Goal: Task Accomplishment & Management: Manage account settings

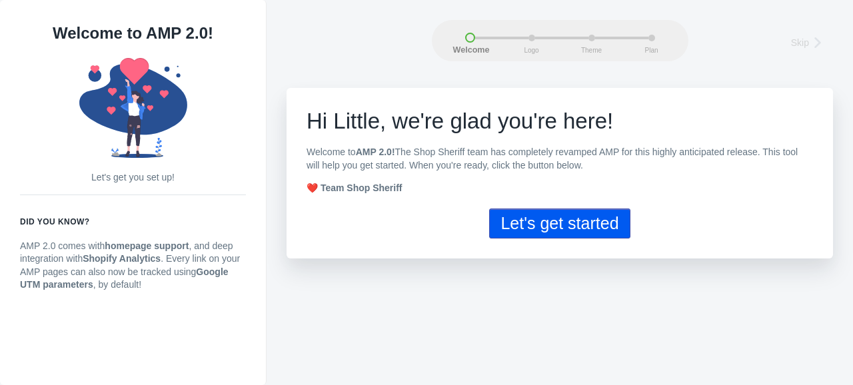
click at [551, 235] on button "Let's get started" at bounding box center [559, 224] width 141 height 30
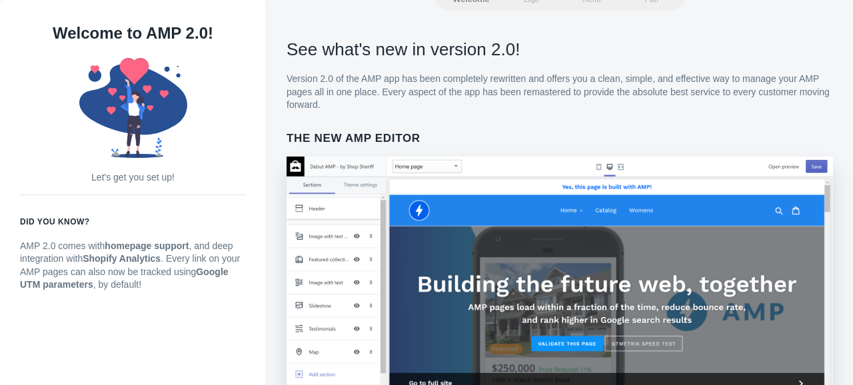
scroll to position [1007, 0]
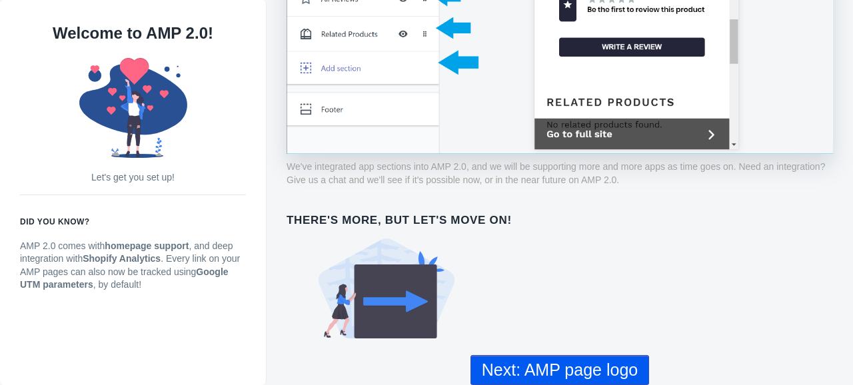
click at [374, 270] on use at bounding box center [387, 289] width 137 height 100
click at [391, 301] on use at bounding box center [387, 289] width 137 height 100
click at [521, 371] on button "Next: AMP page logo" at bounding box center [560, 370] width 179 height 30
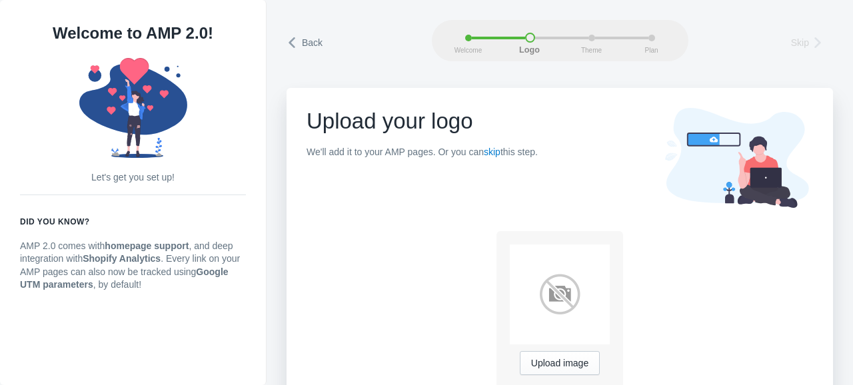
scroll to position [40, 0]
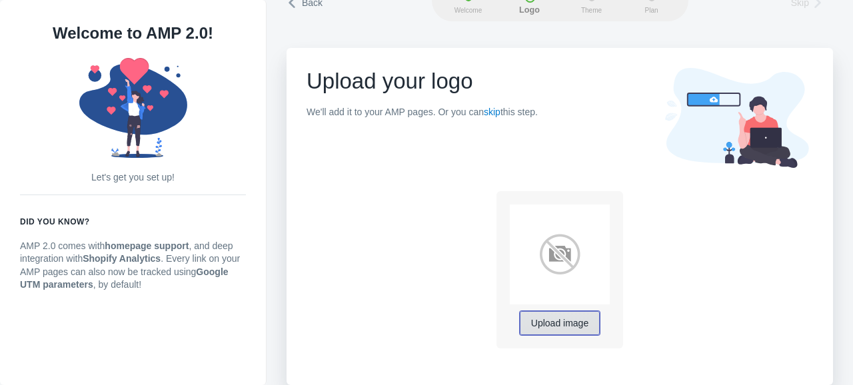
click at [549, 325] on span "Upload image" at bounding box center [559, 324] width 57 height 11
click at [573, 323] on span "Upload image" at bounding box center [559, 324] width 57 height 11
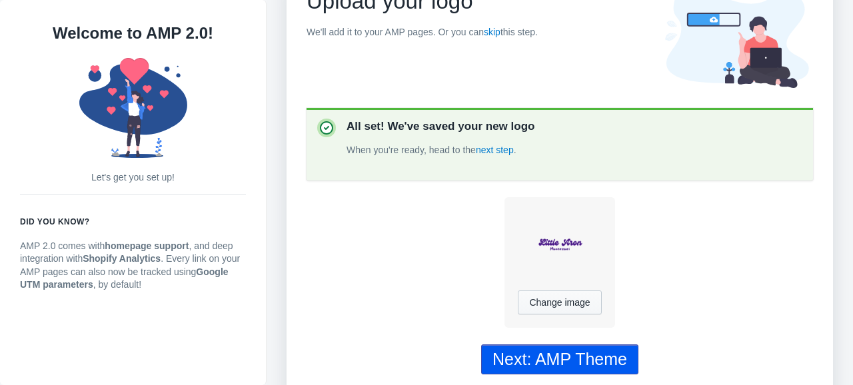
scroll to position [129, 0]
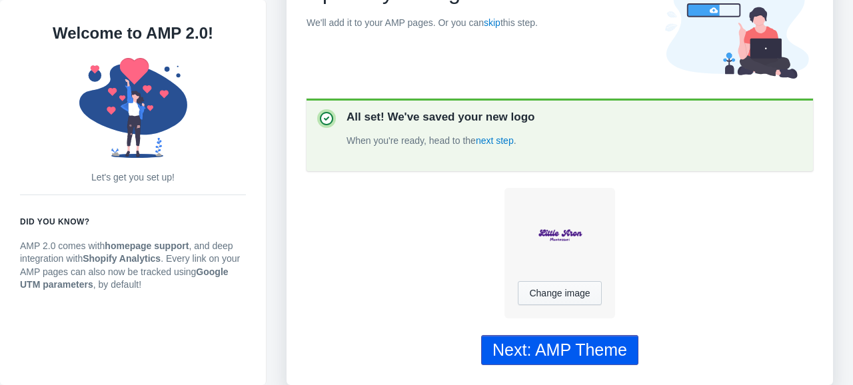
click at [588, 354] on div "Next: AMP Theme" at bounding box center [560, 350] width 135 height 19
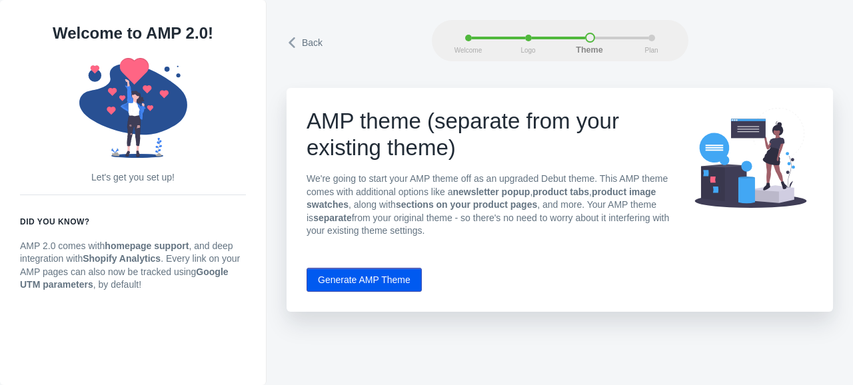
click at [392, 277] on button "Generate AMP Theme" at bounding box center [364, 280] width 115 height 24
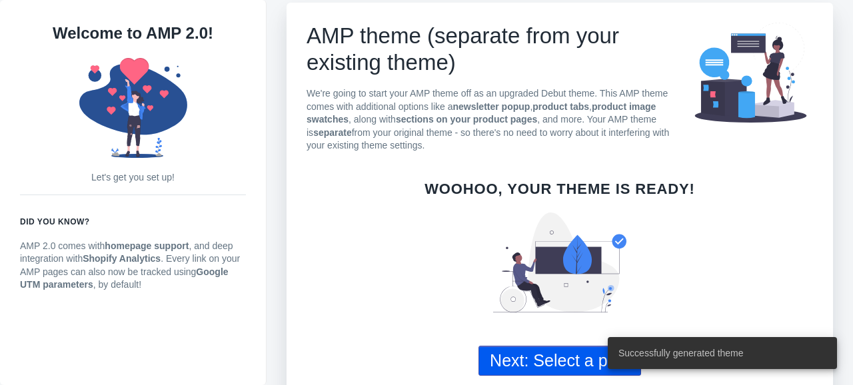
scroll to position [96, 0]
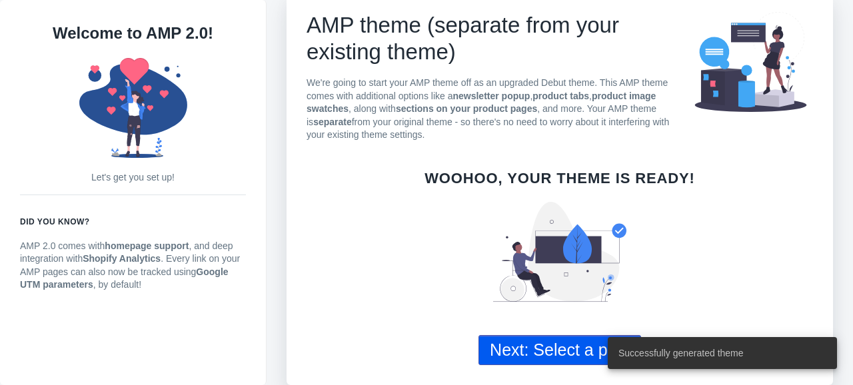
click at [546, 350] on button "Next: Select a plan" at bounding box center [560, 350] width 163 height 30
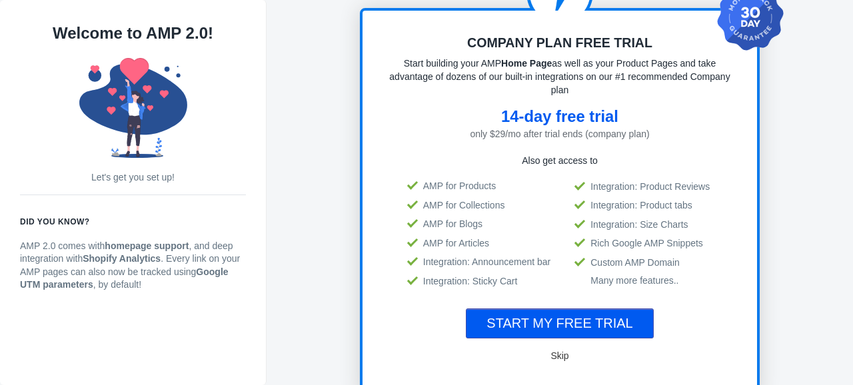
scroll to position [134, 0]
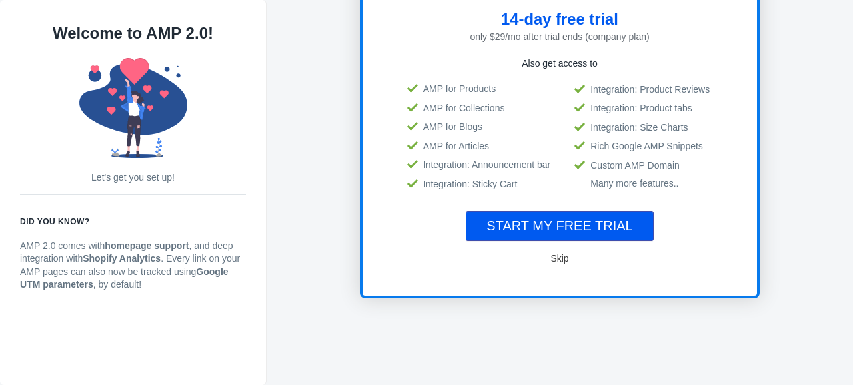
click at [561, 257] on span "Skip" at bounding box center [560, 258] width 18 height 11
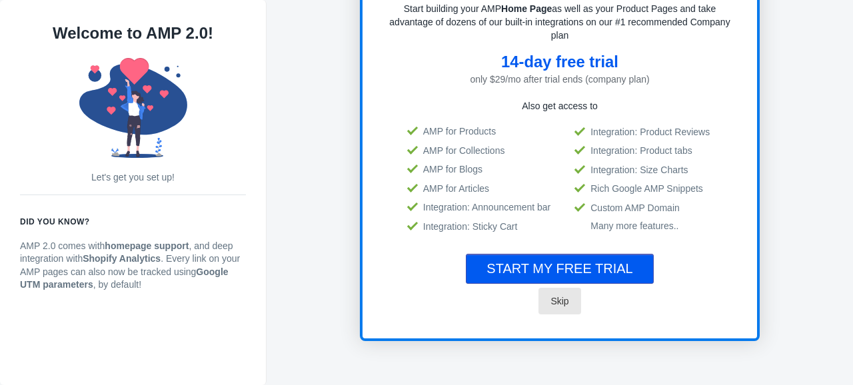
scroll to position [95, 0]
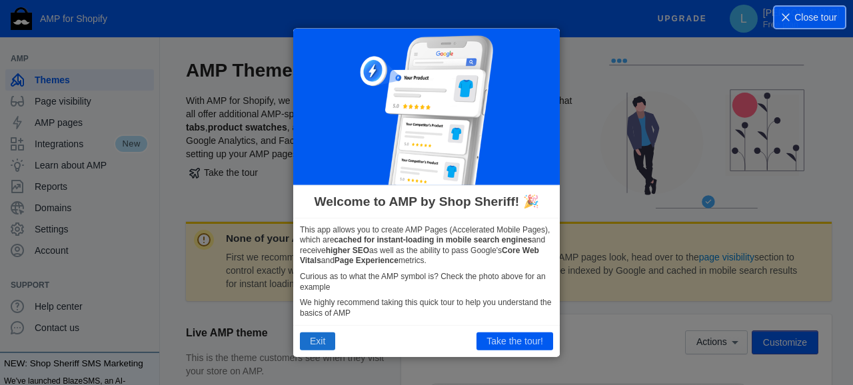
click at [321, 337] on button "Exit" at bounding box center [317, 341] width 35 height 17
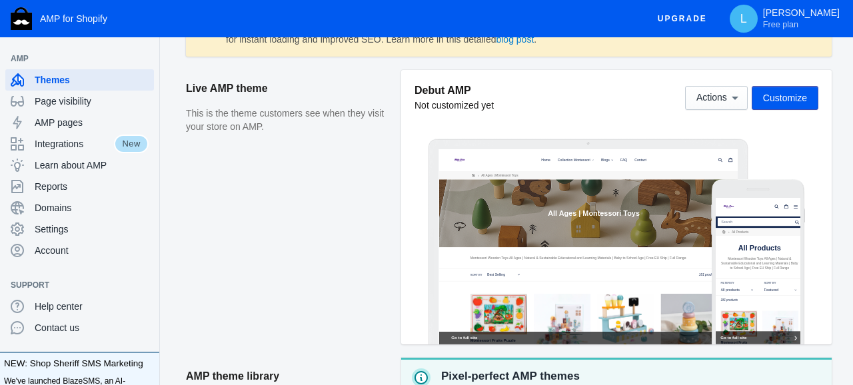
scroll to position [244, 0]
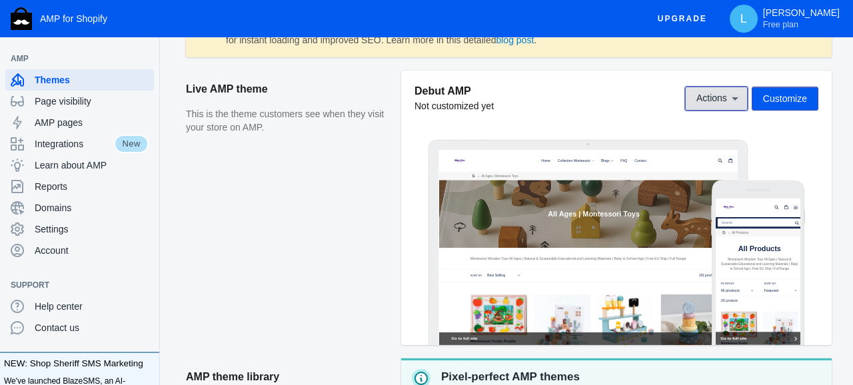
click at [739, 100] on icon at bounding box center [735, 98] width 13 height 13
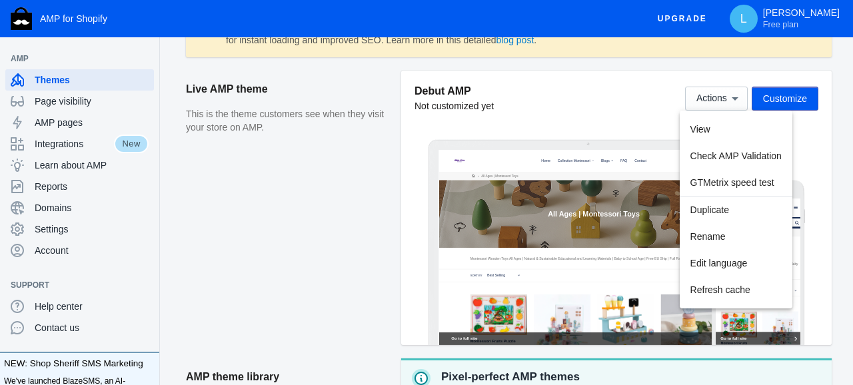
click at [639, 125] on div at bounding box center [426, 192] width 853 height 385
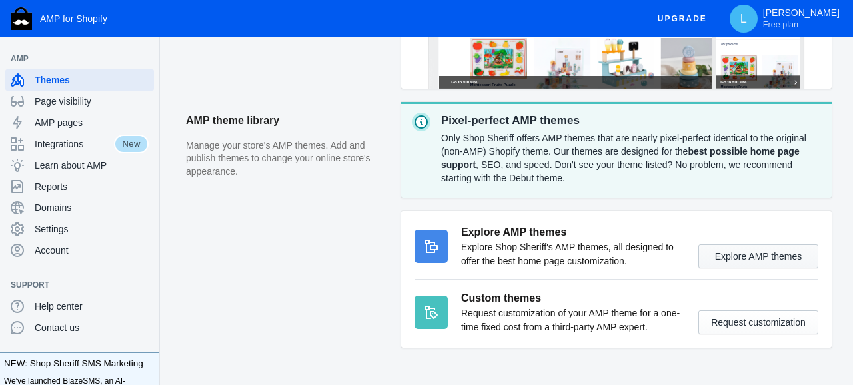
scroll to position [488, 0]
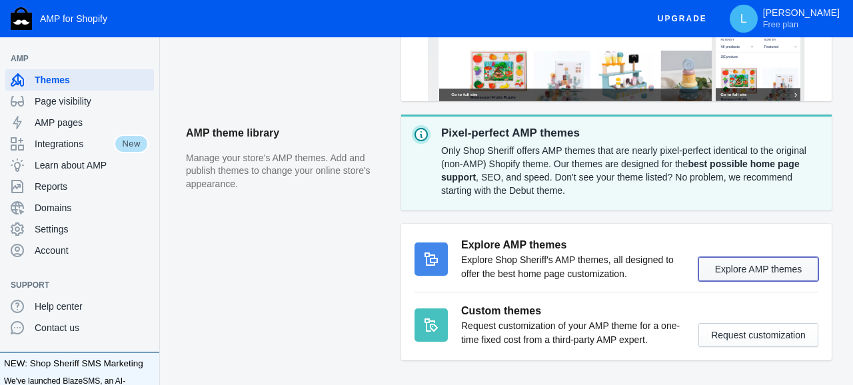
click at [733, 263] on button "Explore AMP themes" at bounding box center [759, 269] width 120 height 24
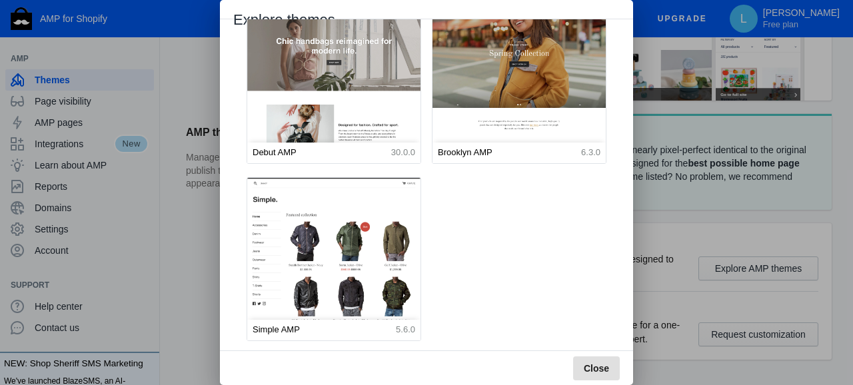
scroll to position [0, 0]
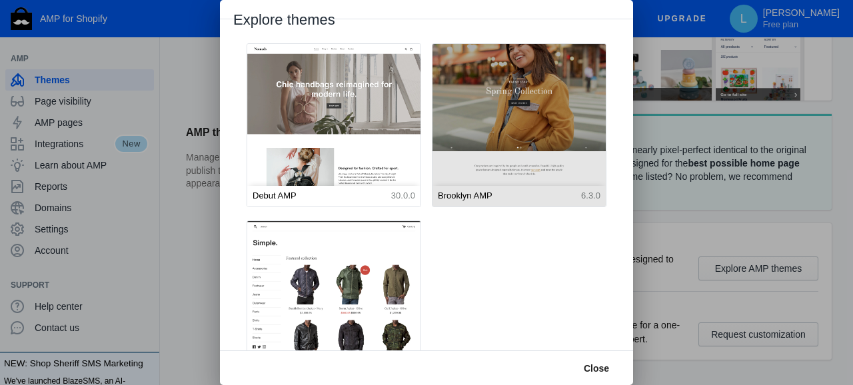
click at [515, 165] on img at bounding box center [519, 152] width 191 height 238
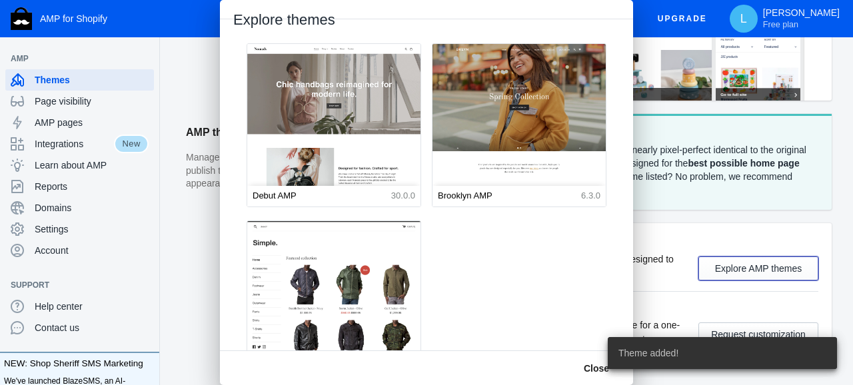
scroll to position [488, 0]
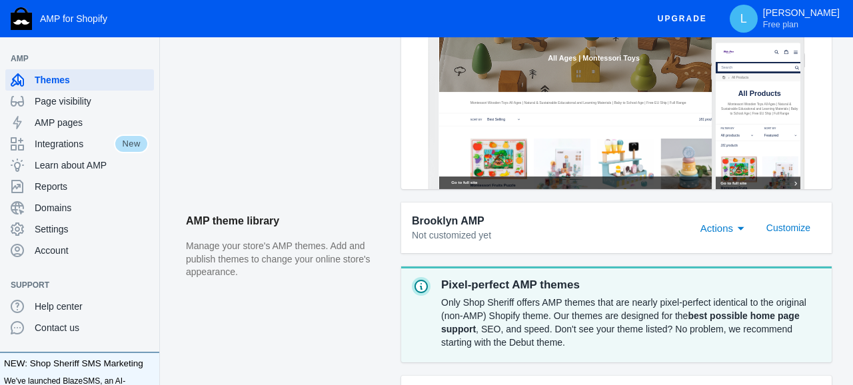
click at [720, 231] on span "Actions" at bounding box center [717, 228] width 33 height 11
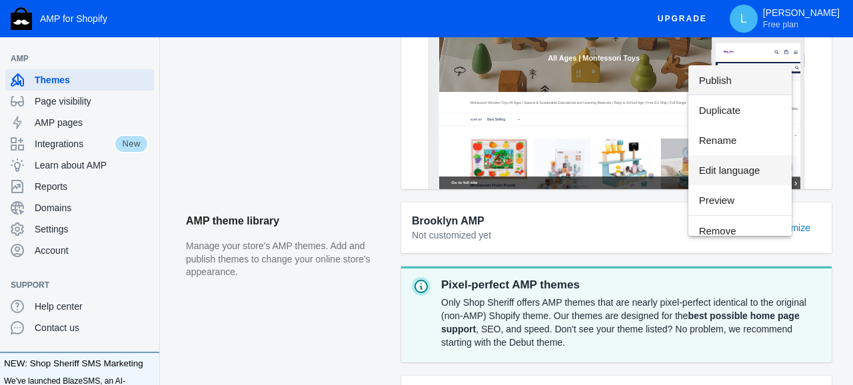
scroll to position [9, 0]
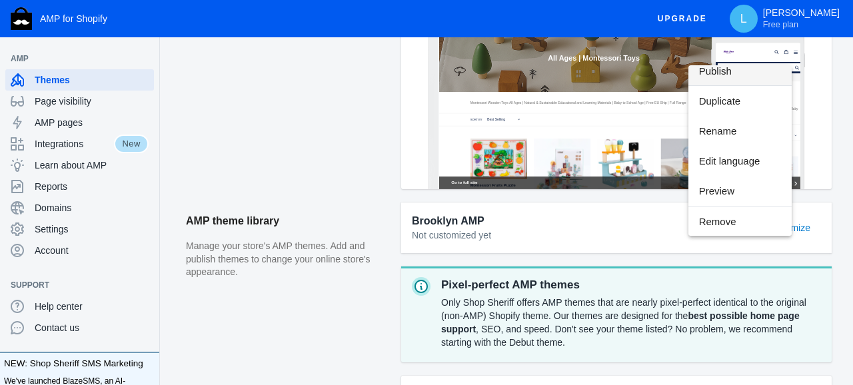
click at [677, 263] on div at bounding box center [426, 192] width 853 height 385
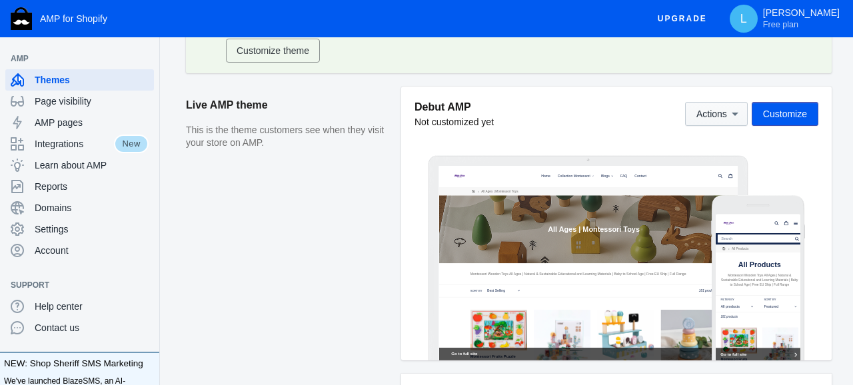
scroll to position [316, 0]
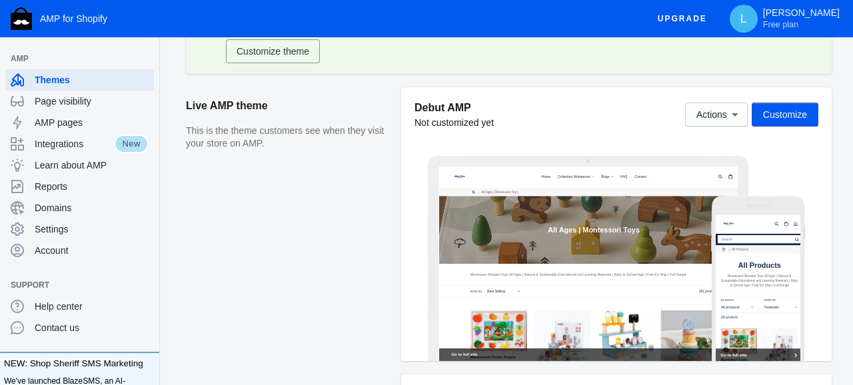
click at [785, 121] on button "Customize" at bounding box center [785, 115] width 67 height 24
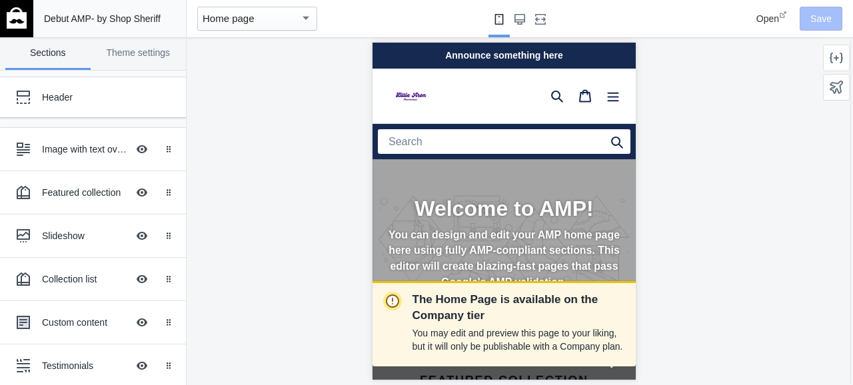
click at [255, 25] on div "Home page" at bounding box center [251, 19] width 97 height 16
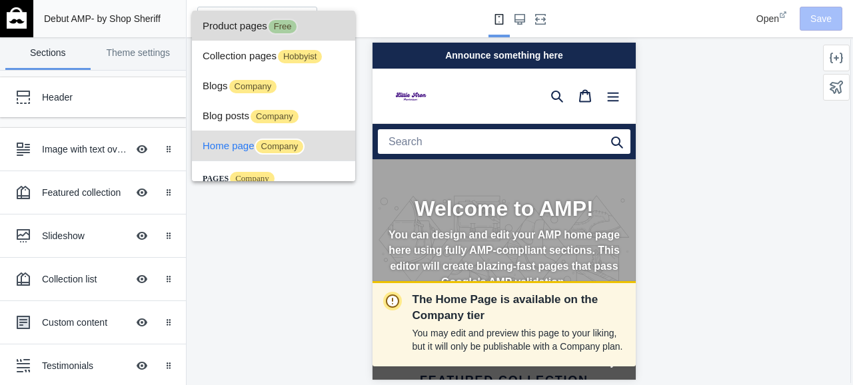
click at [253, 28] on span "Product pages Free" at bounding box center [274, 26] width 142 height 30
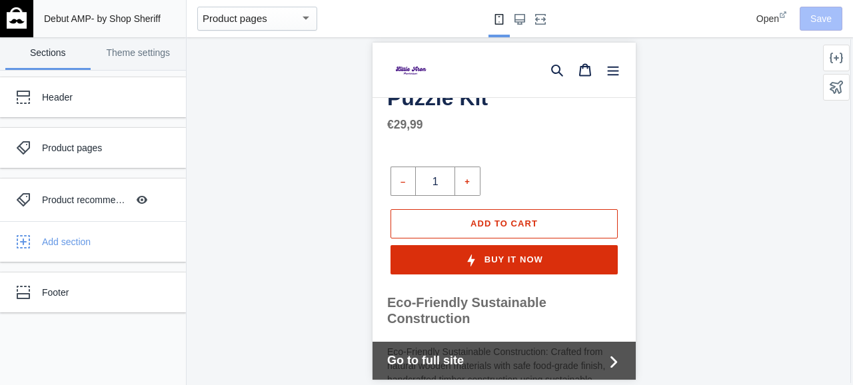
scroll to position [423, 0]
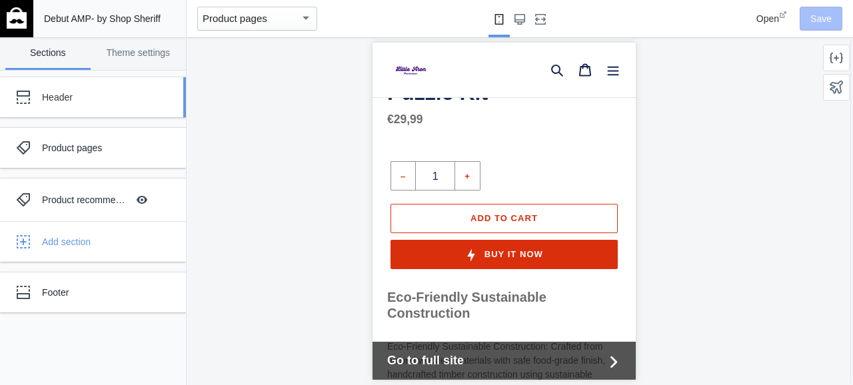
click at [109, 99] on div "Header" at bounding box center [99, 97] width 115 height 13
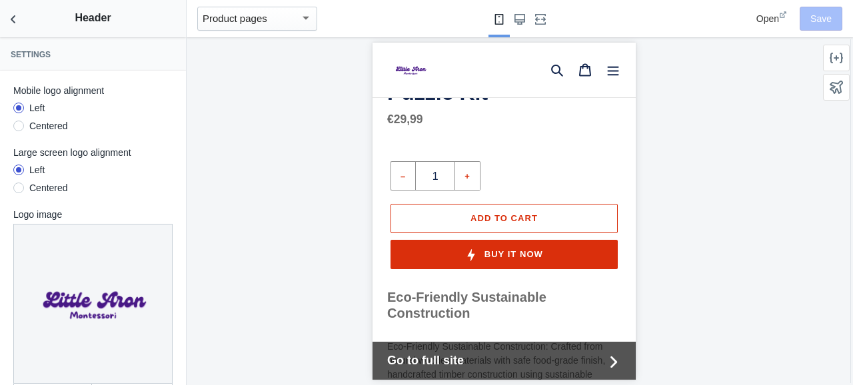
scroll to position [0, 0]
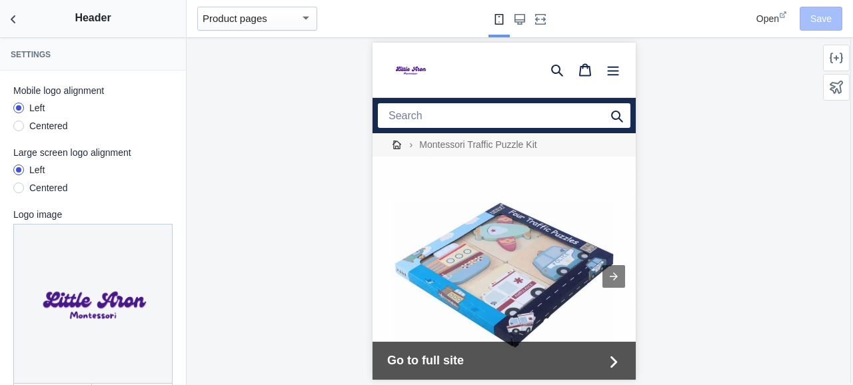
click at [50, 122] on div "Centered" at bounding box center [48, 125] width 39 height 13
click at [19, 128] on input "Centered" at bounding box center [19, 128] width 0 height 0
click at [39, 109] on div "Left" at bounding box center [36, 107] width 15 height 13
click at [19, 110] on input "Left" at bounding box center [19, 110] width 0 height 0
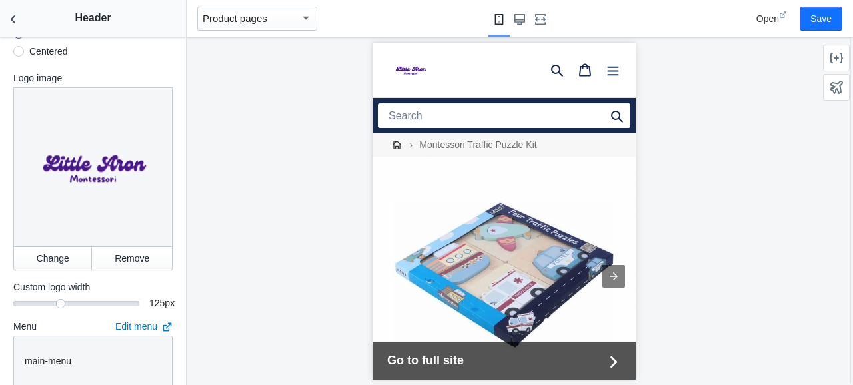
scroll to position [137, 0]
click at [70, 255] on button "Change" at bounding box center [52, 258] width 79 height 24
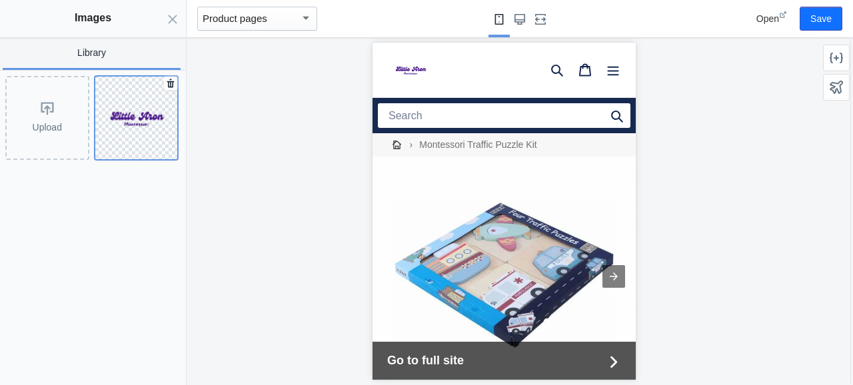
click at [140, 120] on img at bounding box center [136, 118] width 83 height 83
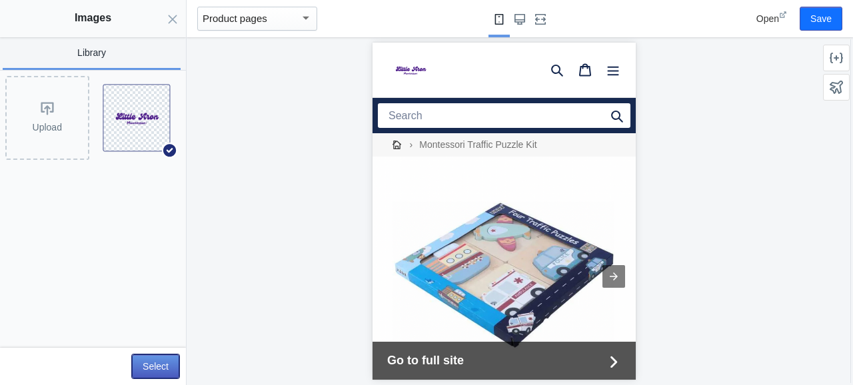
click at [153, 359] on button "Select" at bounding box center [155, 367] width 47 height 24
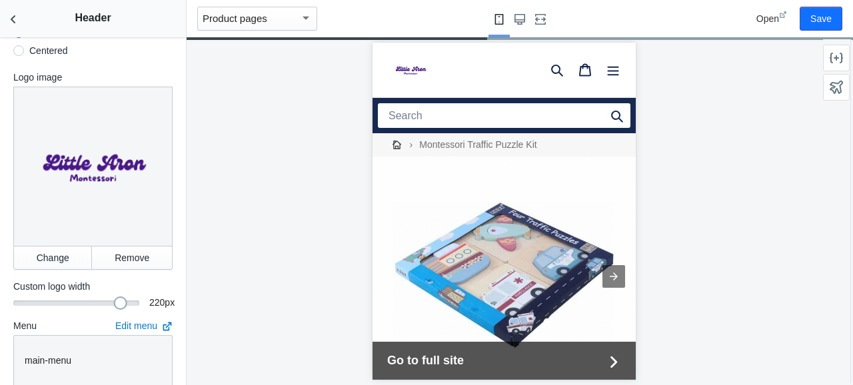
drag, startPoint x: 59, startPoint y: 305, endPoint x: 120, endPoint y: 315, distance: 62.1
click at [121, 315] on div "Mobile logo alignment Left Centered Large screen logo alignment Left Centered L…" at bounding box center [93, 225] width 186 height 584
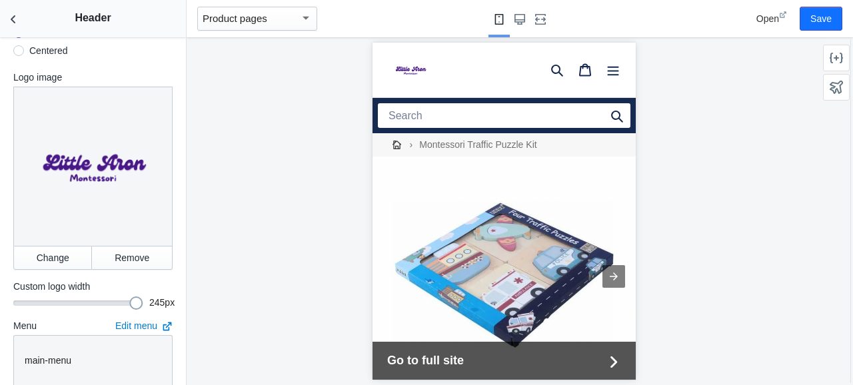
drag, startPoint x: 119, startPoint y: 307, endPoint x: 152, endPoint y: 307, distance: 33.3
click at [152, 307] on div "245 245 px" at bounding box center [92, 302] width 159 height 13
drag, startPoint x: 133, startPoint y: 303, endPoint x: 42, endPoint y: 303, distance: 91.3
click at [47, 303] on div at bounding box center [53, 303] width 13 height 13
drag, startPoint x: 45, startPoint y: 303, endPoint x: 110, endPoint y: 305, distance: 64.7
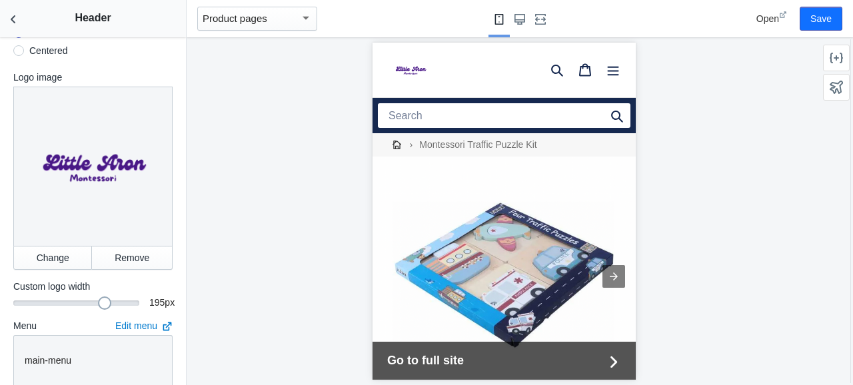
click at [110, 305] on div at bounding box center [104, 303] width 13 height 13
click at [131, 253] on button "Remove" at bounding box center [132, 258] width 81 height 24
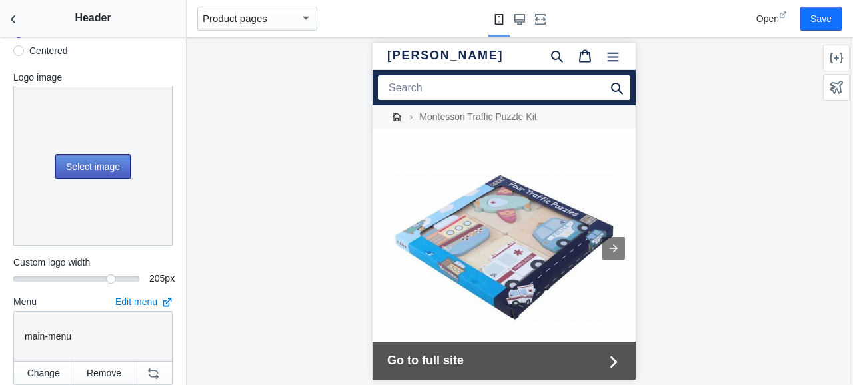
click at [110, 165] on button "Select image" at bounding box center [92, 167] width 75 height 24
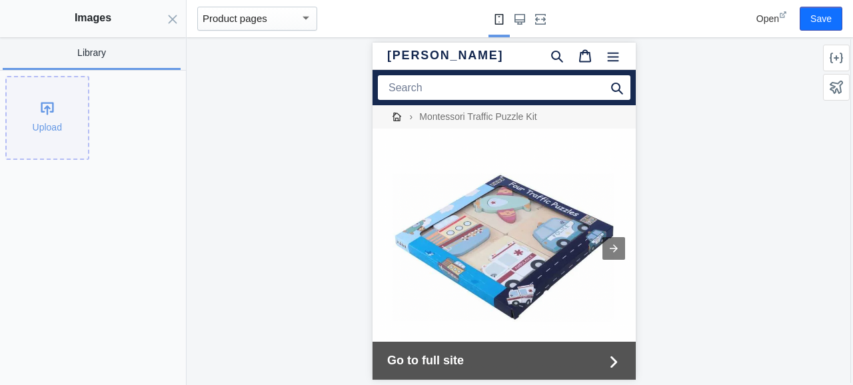
click at [64, 123] on div "Upload" at bounding box center [47, 117] width 81 height 81
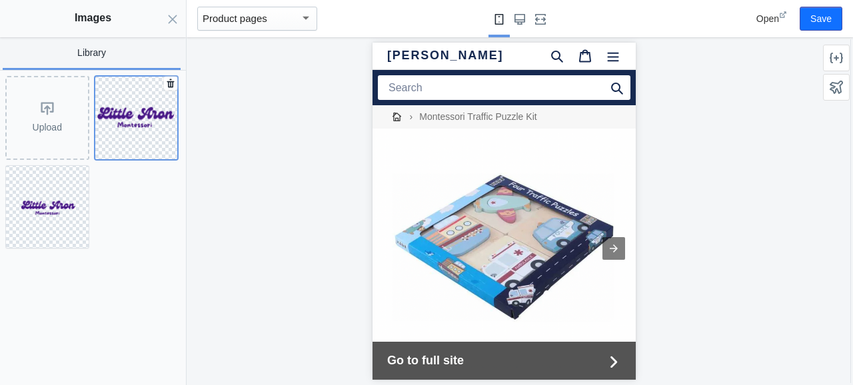
click at [164, 135] on img at bounding box center [136, 118] width 83 height 83
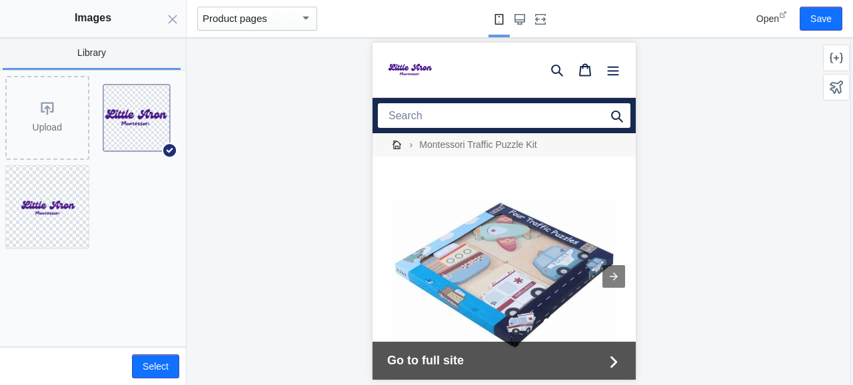
click at [181, 240] on div "Upload" at bounding box center [93, 209] width 186 height 277
click at [165, 368] on button "Select" at bounding box center [155, 367] width 47 height 24
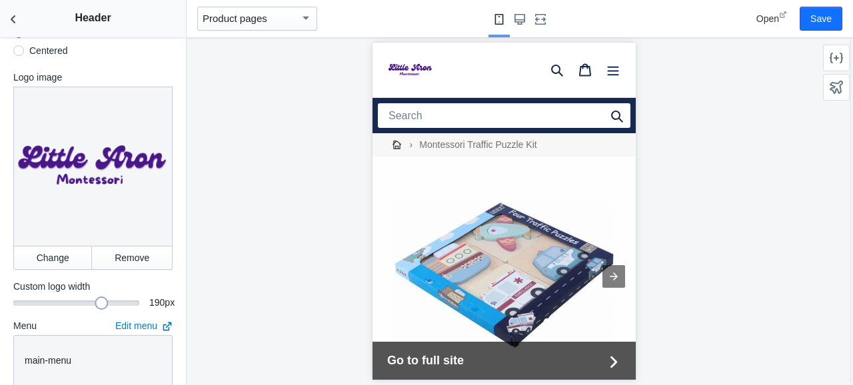
drag, startPoint x: 115, startPoint y: 303, endPoint x: 101, endPoint y: 303, distance: 14.0
click at [101, 303] on div at bounding box center [101, 303] width 13 height 13
click at [107, 304] on div at bounding box center [104, 303] width 13 height 13
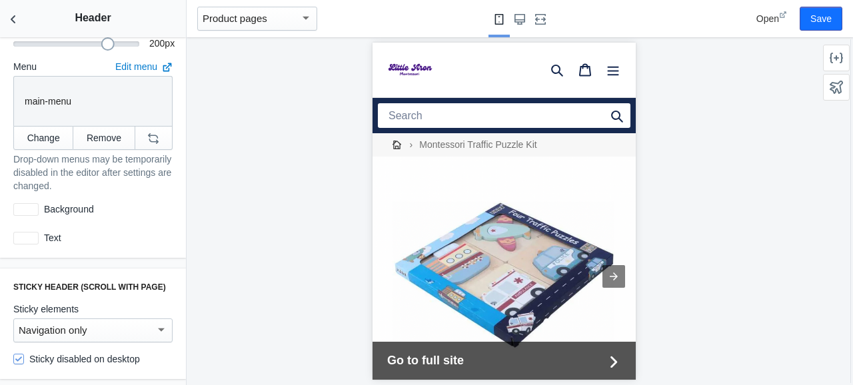
scroll to position [399, 0]
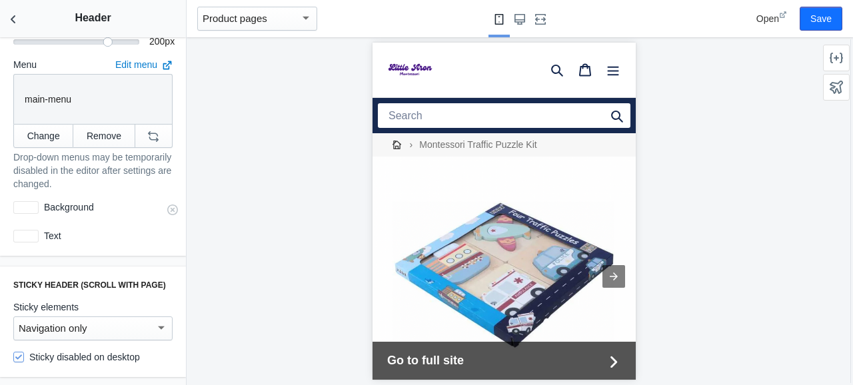
click at [71, 212] on label "Background" at bounding box center [106, 207] width 134 height 13
click at [25, 207] on div at bounding box center [25, 207] width 25 height 13
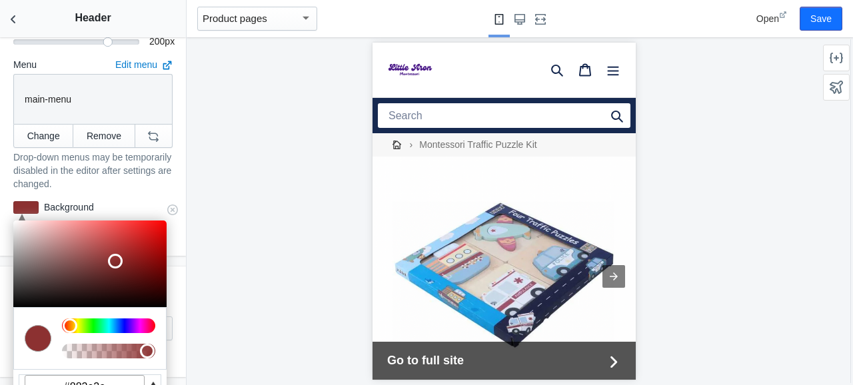
drag, startPoint x: 13, startPoint y: 227, endPoint x: 115, endPoint y: 261, distance: 107.5
click at [115, 261] on div at bounding box center [115, 261] width 15 height 15
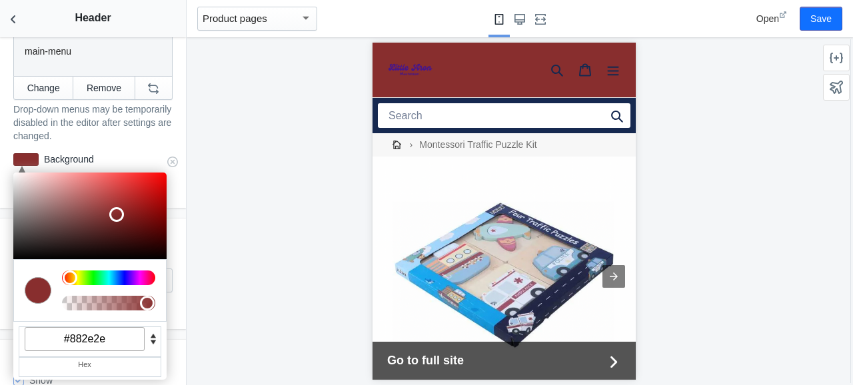
scroll to position [445, 0]
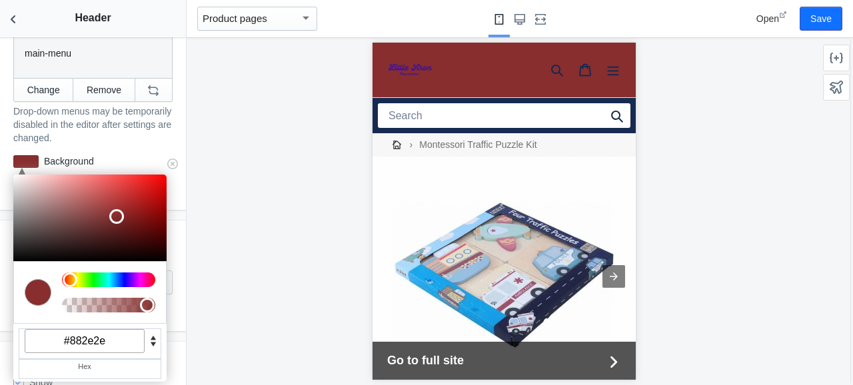
drag, startPoint x: 102, startPoint y: 343, endPoint x: 56, endPoint y: 342, distance: 46.0
click at [56, 342] on input "#882e2e" at bounding box center [85, 341] width 120 height 24
paste input "481886"
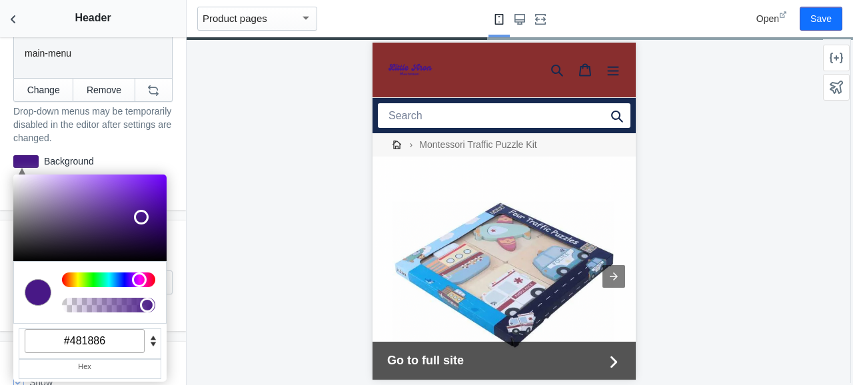
type input "#481886"
click at [201, 323] on div at bounding box center [504, 211] width 635 height 348
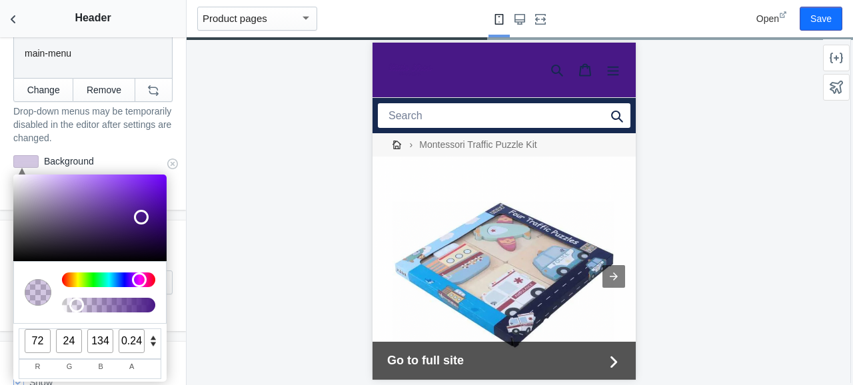
drag, startPoint x: 147, startPoint y: 305, endPoint x: 85, endPoint y: 306, distance: 62.7
click at [85, 306] on div at bounding box center [108, 305] width 93 height 15
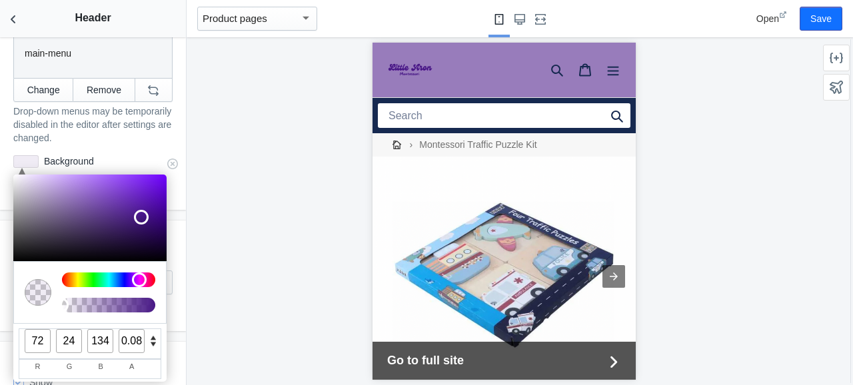
type input "0.07"
drag, startPoint x: 85, startPoint y: 306, endPoint x: 68, endPoint y: 306, distance: 16.7
click at [69, 306] on div at bounding box center [108, 305] width 93 height 15
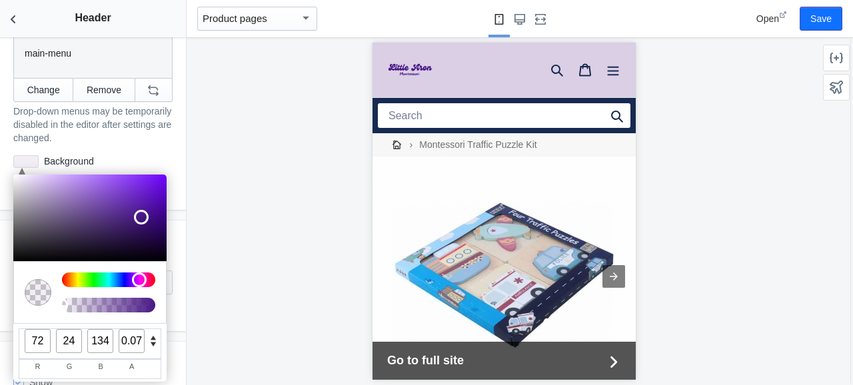
click at [240, 225] on div at bounding box center [504, 211] width 635 height 348
type input "68"
type input "17"
type input "69"
type input "18"
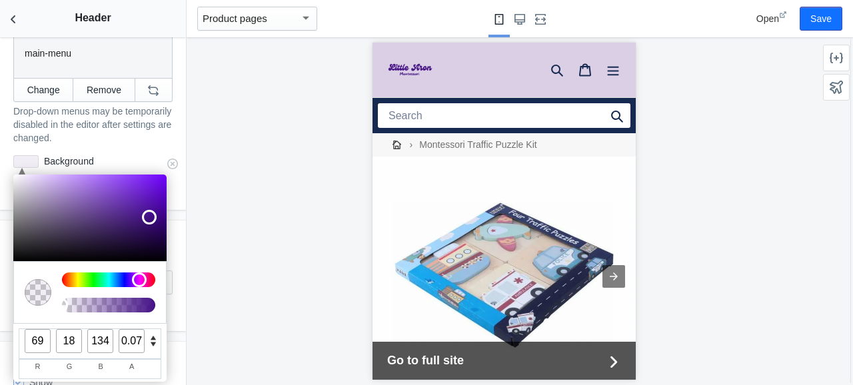
type input "70"
type input "20"
type input "72"
type input "24"
type input "77"
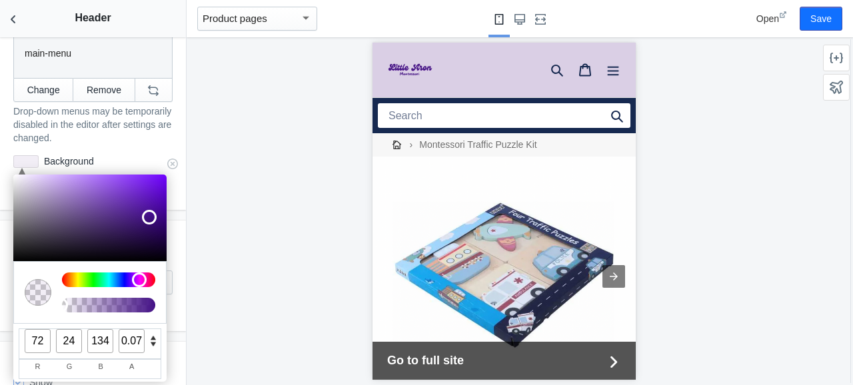
type input "33"
type input "81"
type input "40"
type input "86"
type input "48"
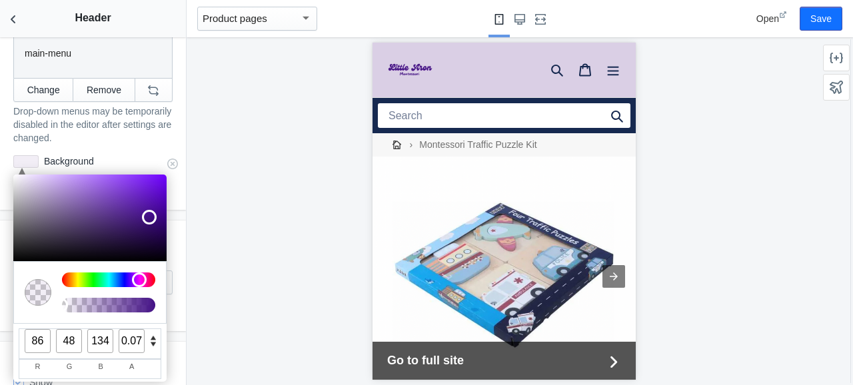
type input "91"
type input "57"
type input "95"
type input "64"
type input "100"
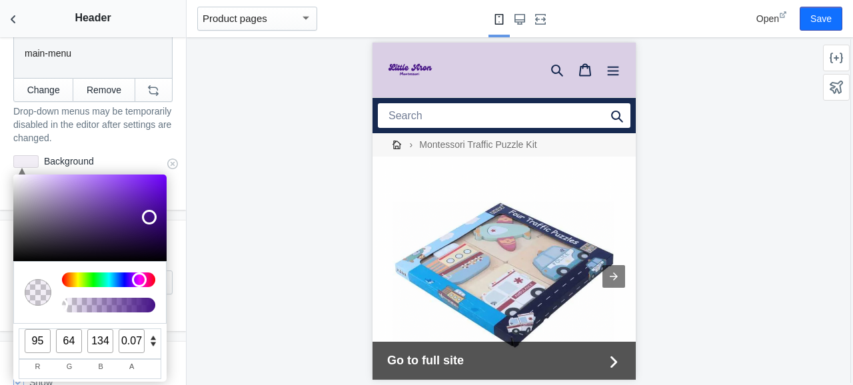
type input "73"
type input "108"
type input "85"
type input "138"
type input "118"
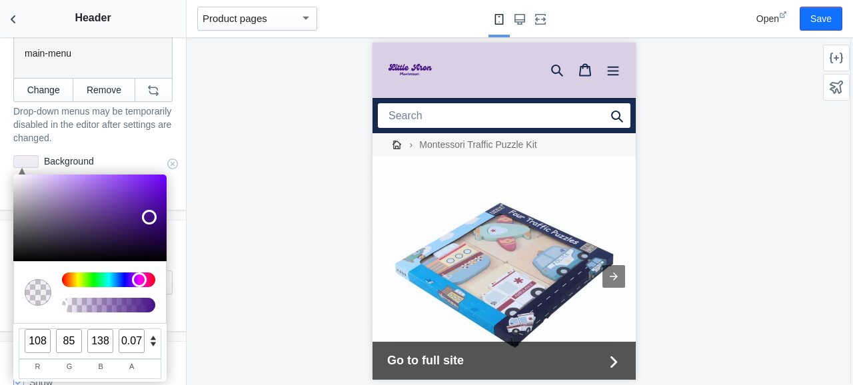
type input "98"
type input "144"
type input "134"
type input "117"
type input "156"
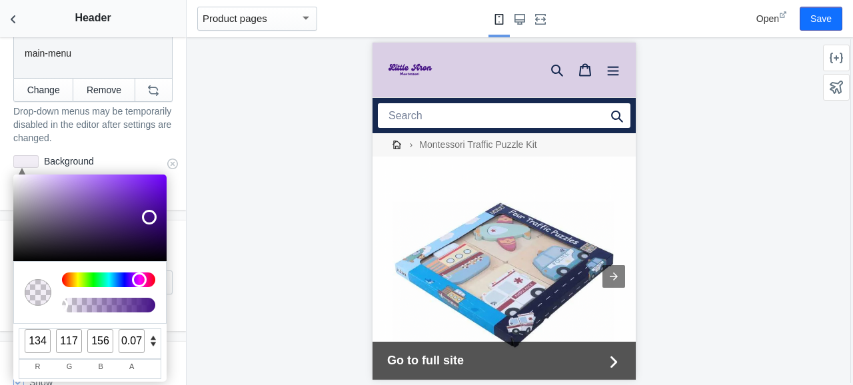
type input "150"
type input "136"
type input "168"
type input "160"
type input "147"
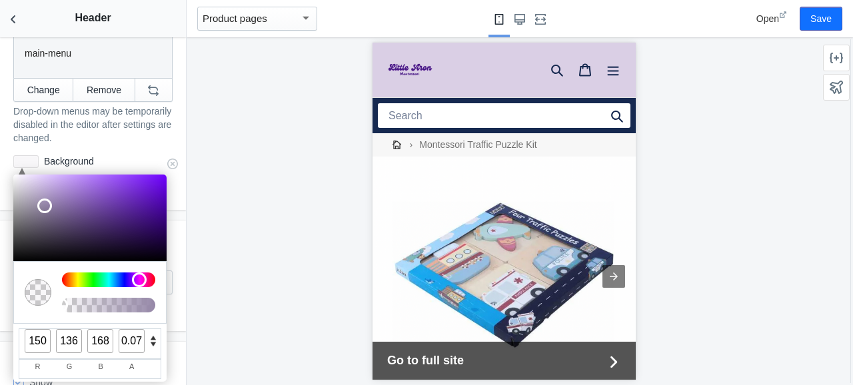
type input "176"
type input "171"
type input "161"
type input "183"
type input "180"
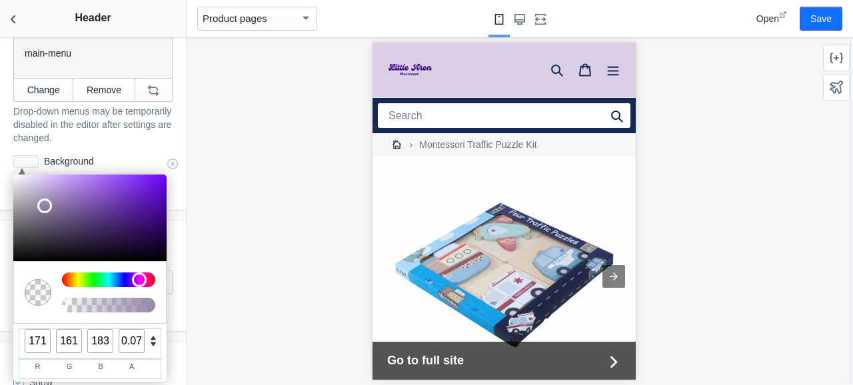
type input "172"
type input "191"
type input "190"
type input "184"
type input "199"
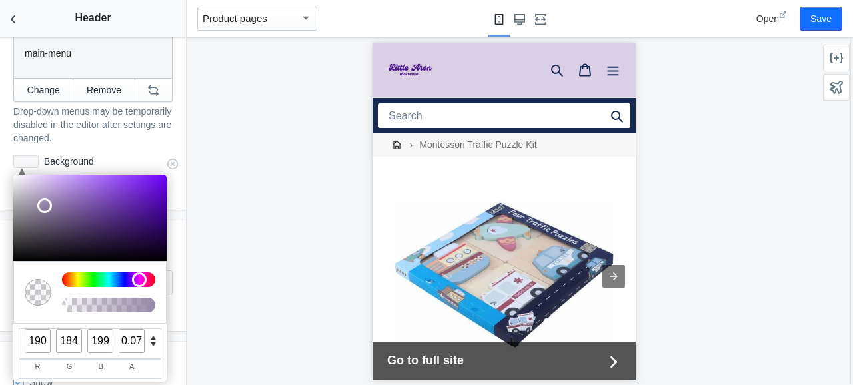
type input "195"
type input "189"
type input "203"
type input "200"
type input "194"
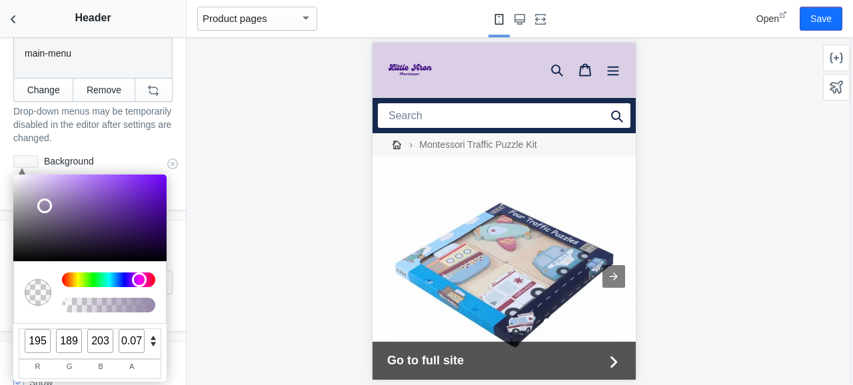
type input "207"
type input "204"
type input "199"
type input "211"
type input "208"
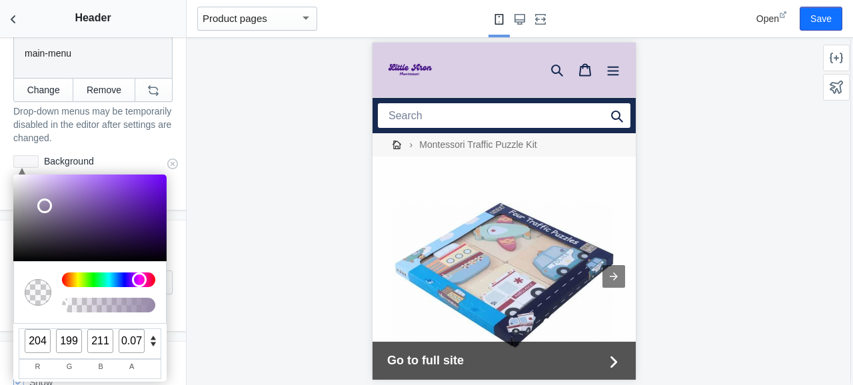
type input "204"
type input "215"
type input "213"
type input "209"
type input "219"
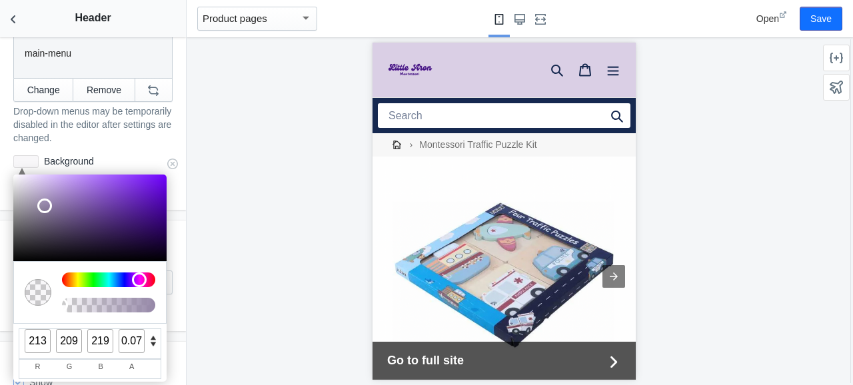
type input "220"
type input "216"
type input "225"
type input "226"
type input "222"
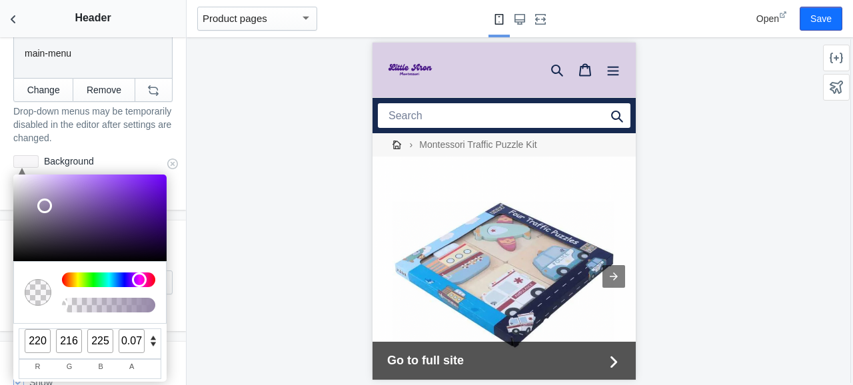
type input "230"
type input "231"
type input "228"
type input "234"
type input "237"
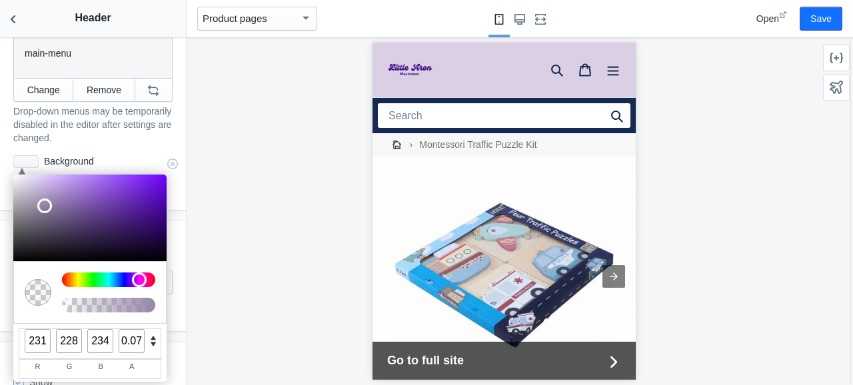
type input "235"
type input "240"
type input "239"
type input "242"
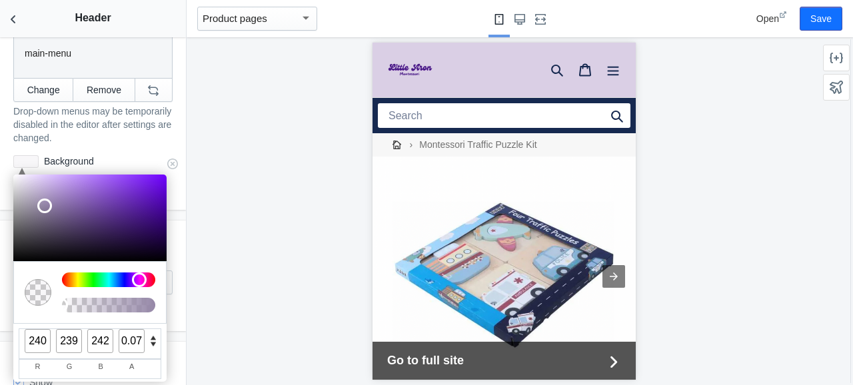
type input "248"
type input "247"
type input "248"
type input "254"
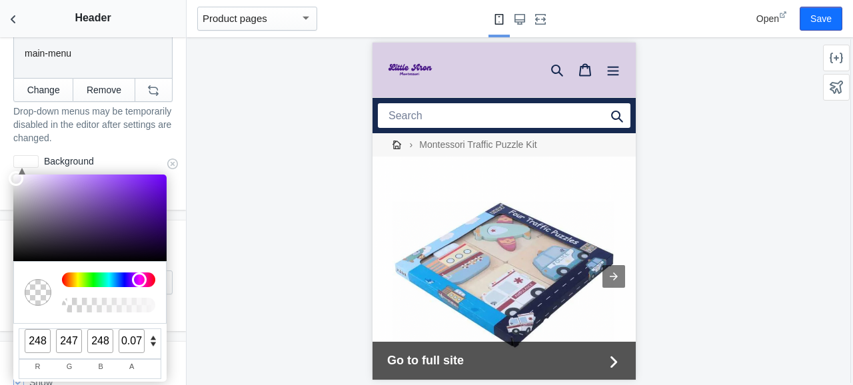
type input "254"
type input "255"
drag, startPoint x: 147, startPoint y: 215, endPoint x: 7, endPoint y: 165, distance: 148.7
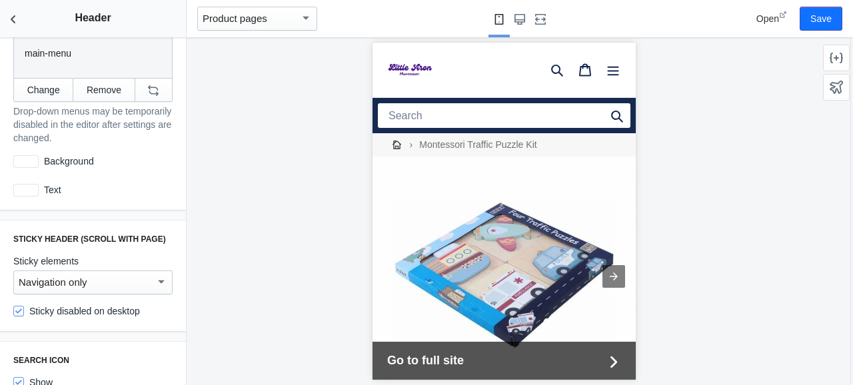
click at [251, 211] on div at bounding box center [504, 211] width 635 height 348
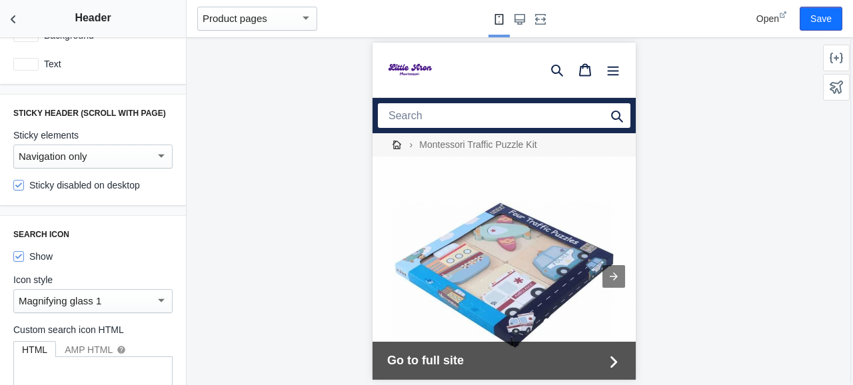
scroll to position [556, 0]
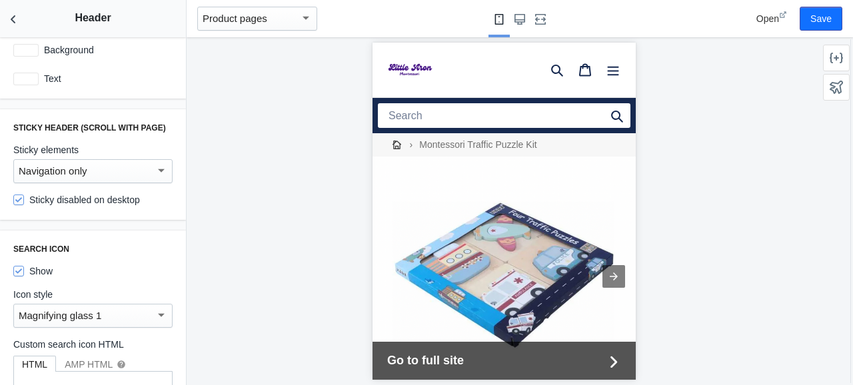
click at [117, 178] on div "Navigation only" at bounding box center [87, 171] width 137 height 16
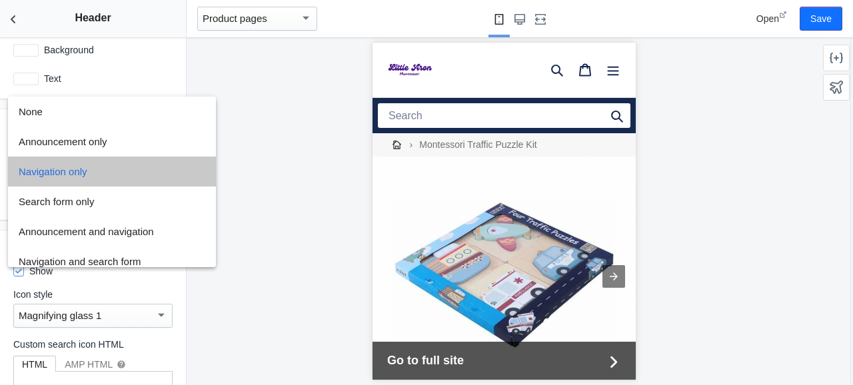
click at [117, 178] on span "Navigation only" at bounding box center [112, 172] width 187 height 30
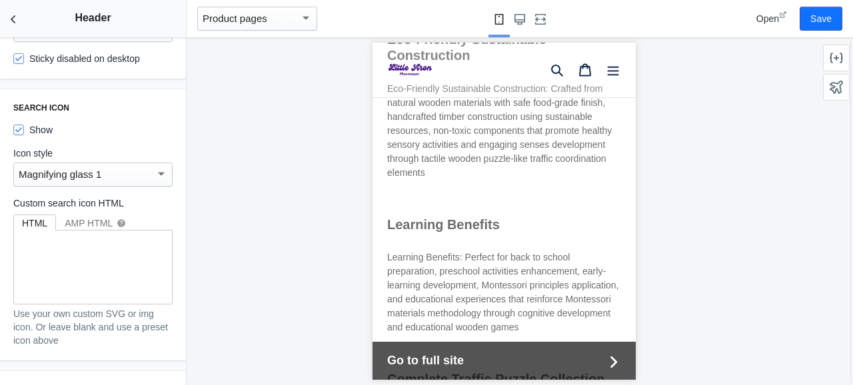
scroll to position [684, 0]
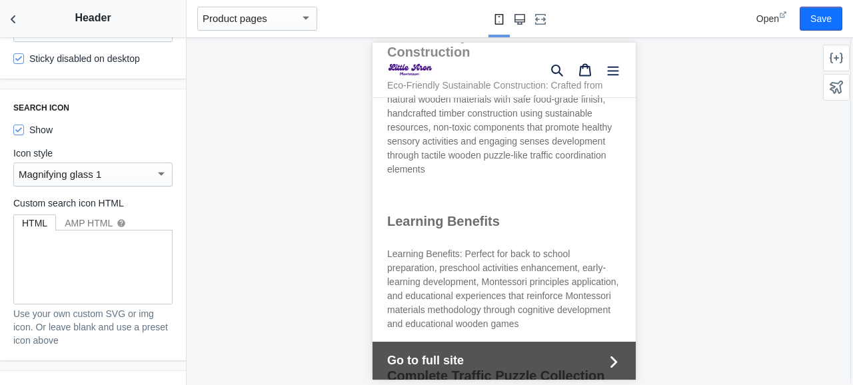
click at [520, 21] on icon "Large screen" at bounding box center [520, 19] width 11 height 11
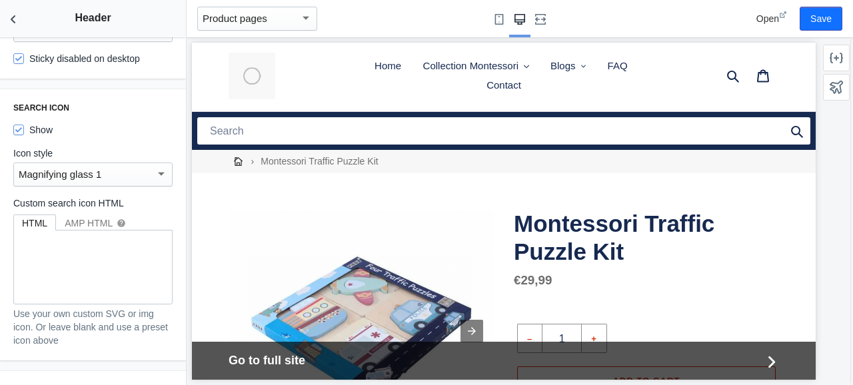
scroll to position [0, 0]
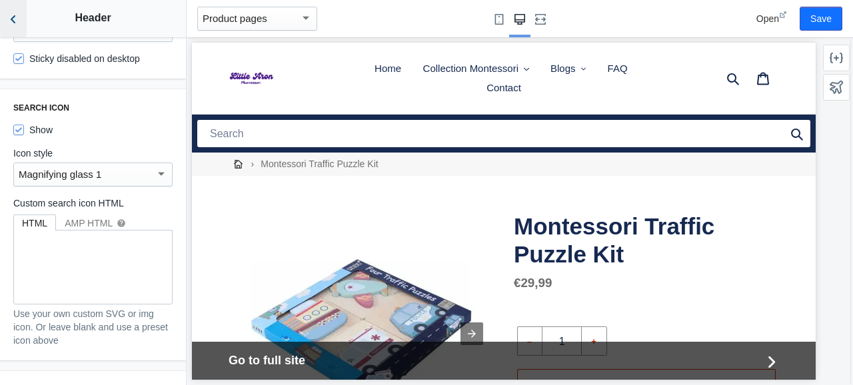
click at [11, 21] on icon "Back to sections" at bounding box center [13, 19] width 13 height 13
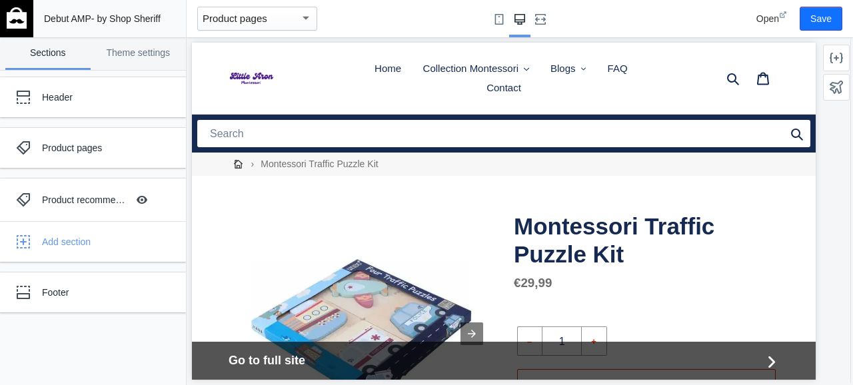
click at [11, 21] on img at bounding box center [17, 17] width 20 height 21
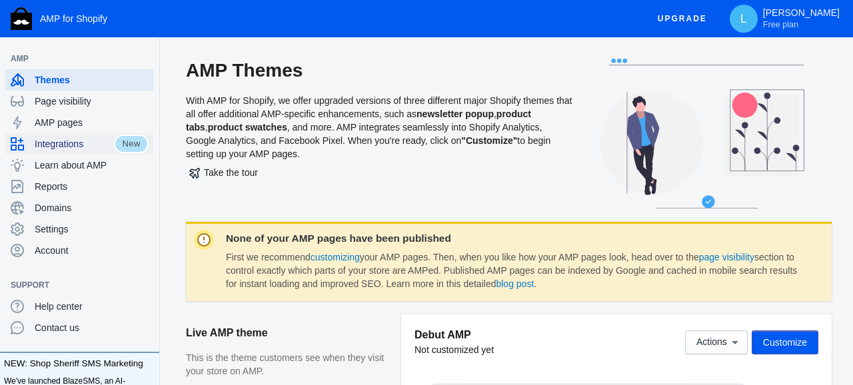
click at [93, 146] on span "Integrations" at bounding box center [74, 143] width 79 height 13
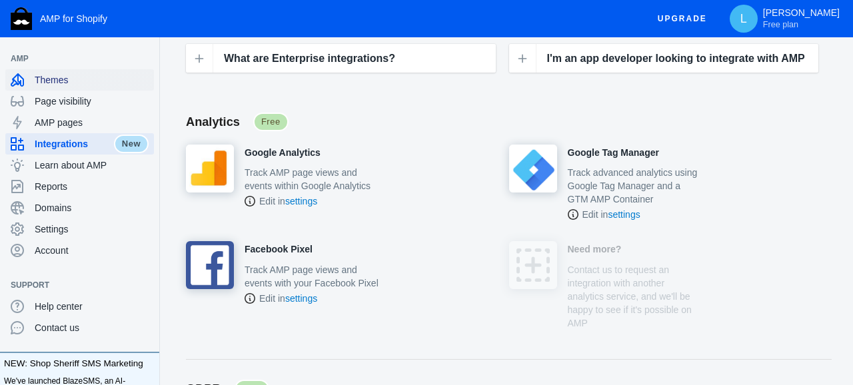
click at [82, 85] on span "Themes" at bounding box center [92, 79] width 114 height 13
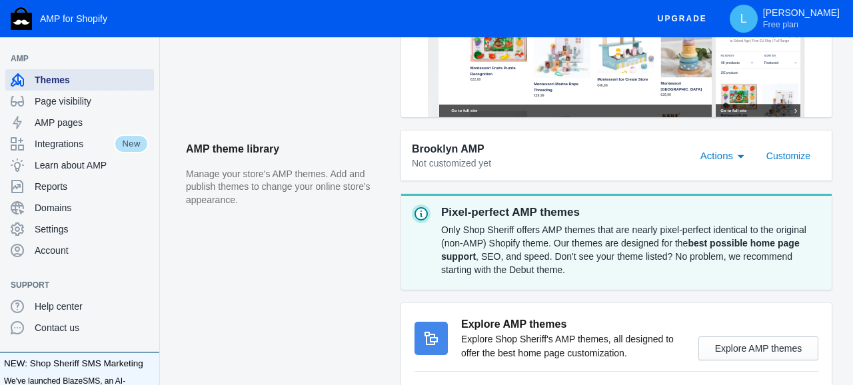
scroll to position [456, 0]
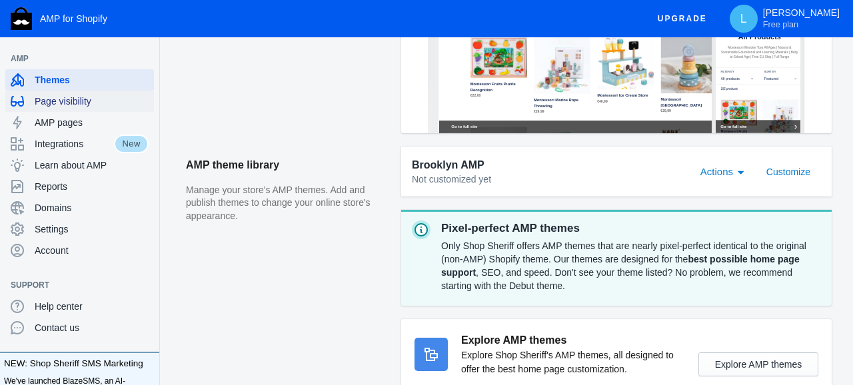
click at [73, 98] on span "Page visibility" at bounding box center [92, 101] width 114 height 13
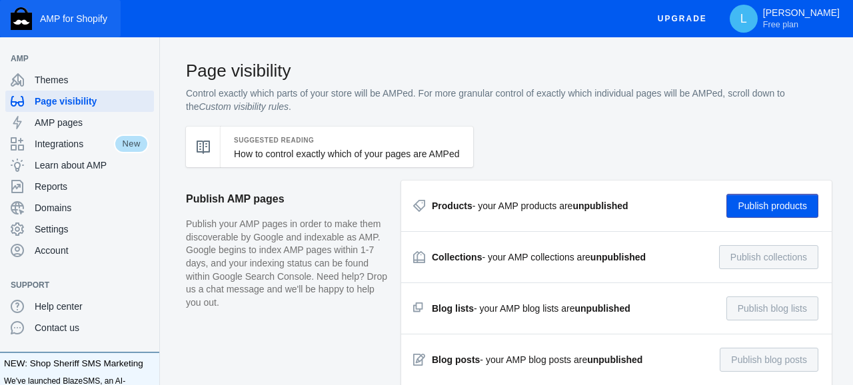
click at [22, 15] on img "button" at bounding box center [21, 18] width 21 height 23
